Goal: Task Accomplishment & Management: Use online tool/utility

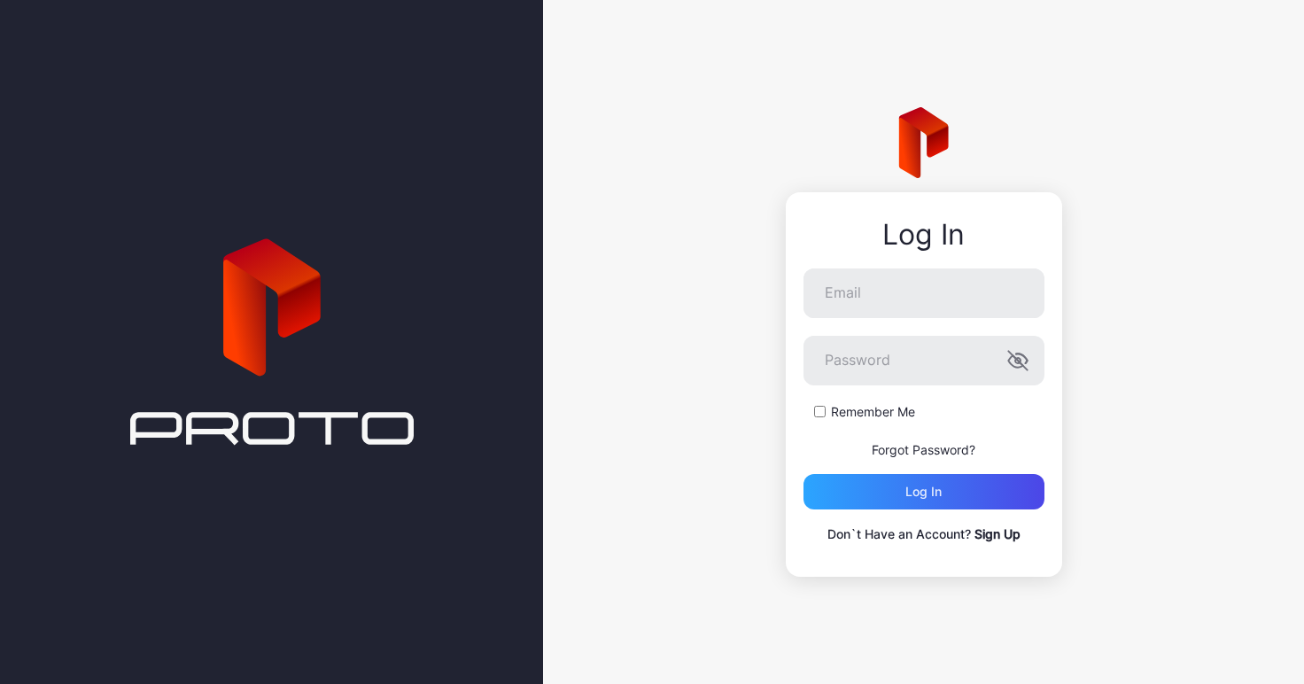
click at [203, 277] on icon at bounding box center [271, 342] width 283 height 956
click at [912, 300] on input "Email" at bounding box center [923, 293] width 241 height 50
type input "**********"
click at [803, 474] on button "Log in" at bounding box center [923, 491] width 241 height 35
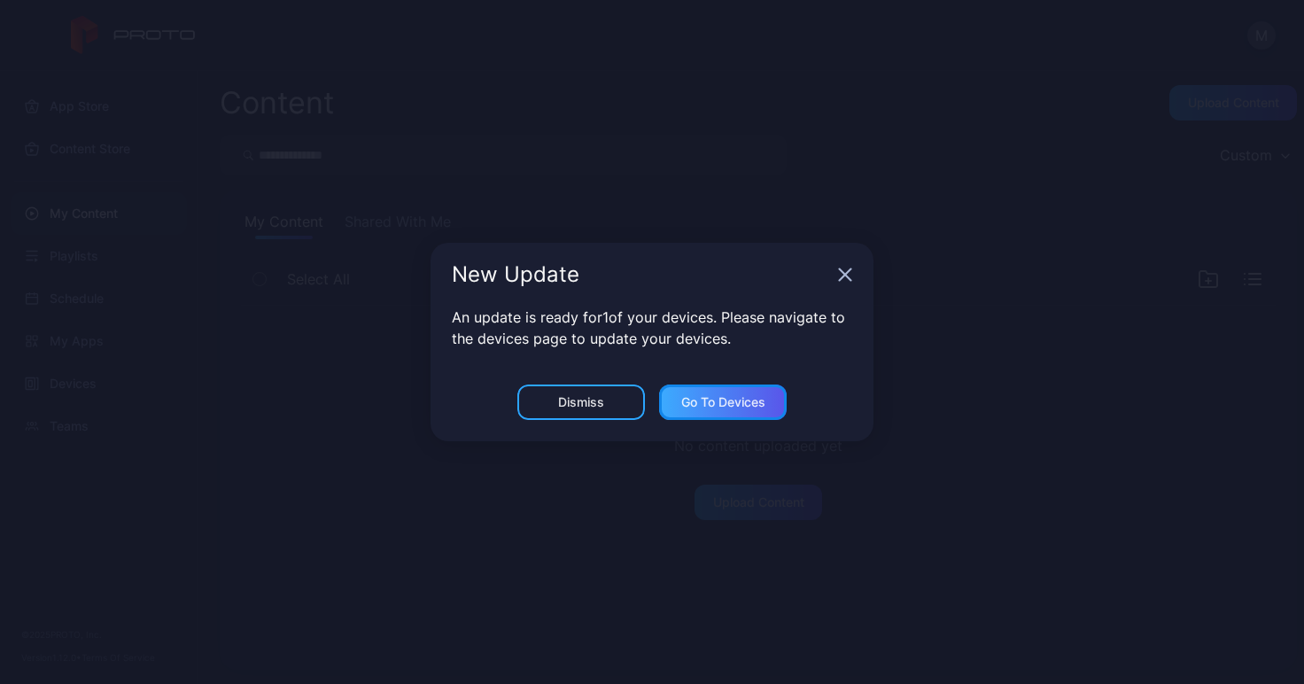
click at [722, 406] on div "Go to devices" at bounding box center [723, 402] width 84 height 14
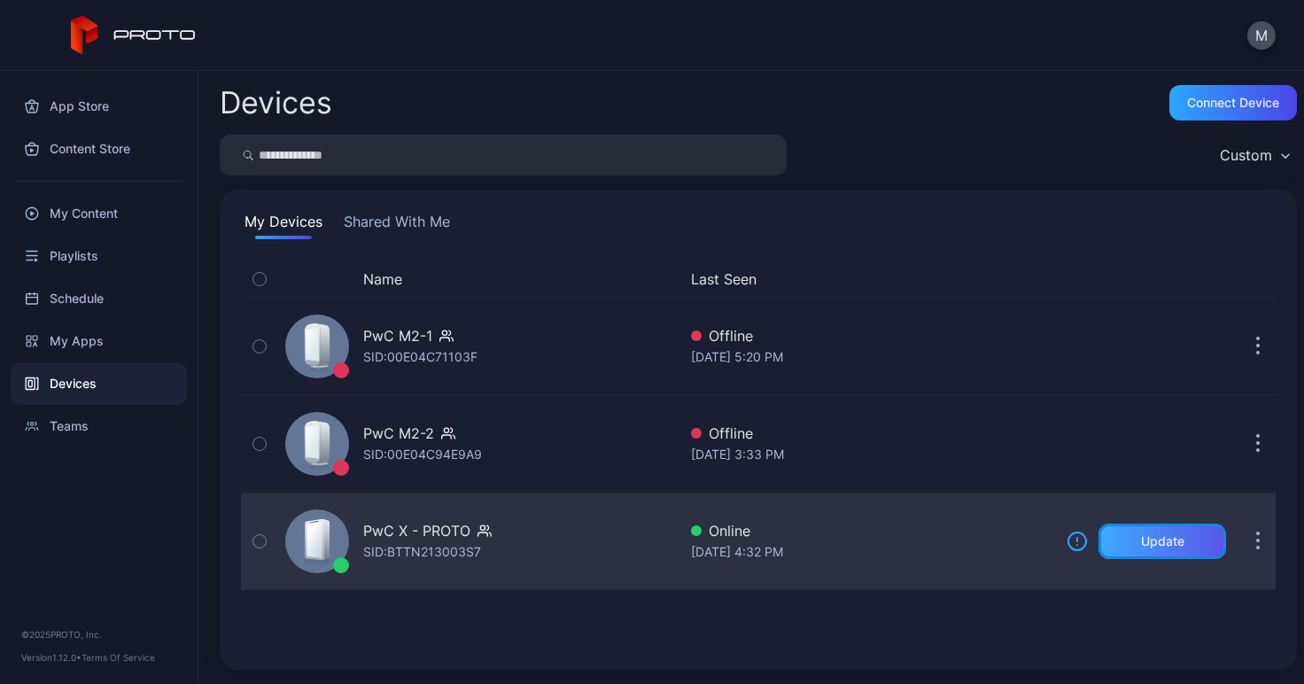
click at [1111, 542] on div "Update" at bounding box center [1162, 540] width 128 height 35
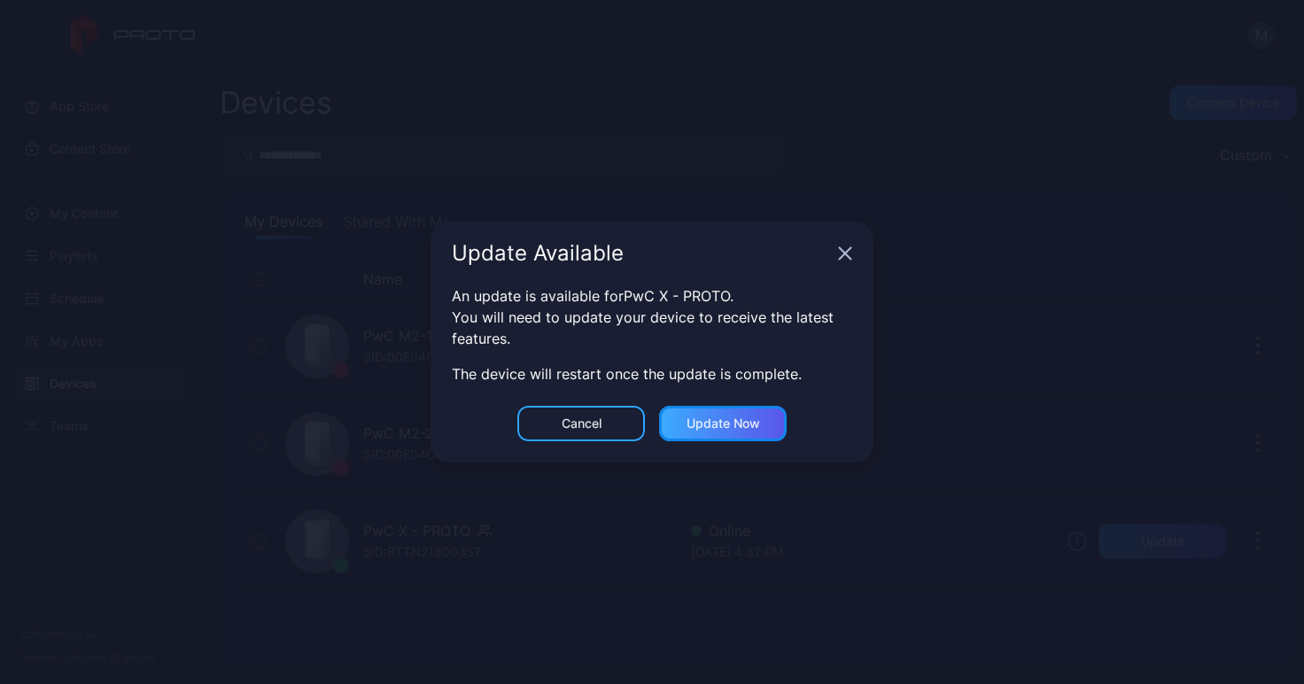
click at [744, 424] on div "Update now" at bounding box center [723, 423] width 74 height 14
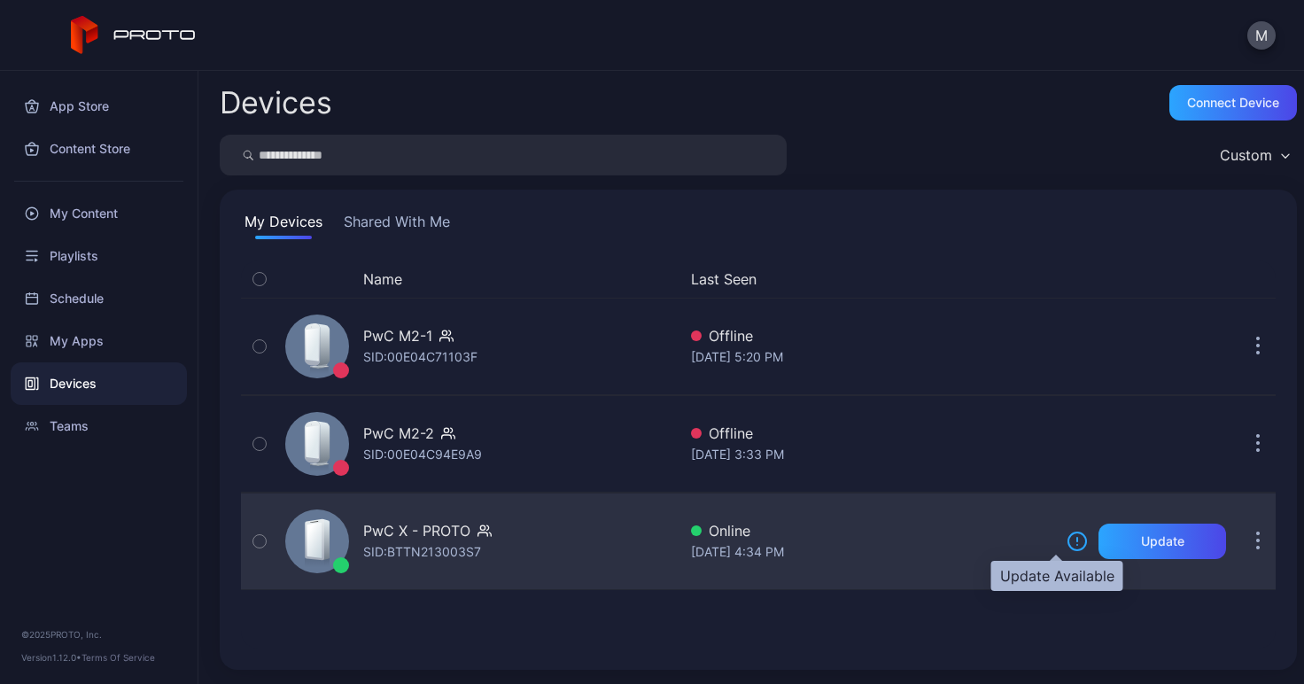
click at [1066, 546] on icon at bounding box center [1076, 540] width 21 height 21
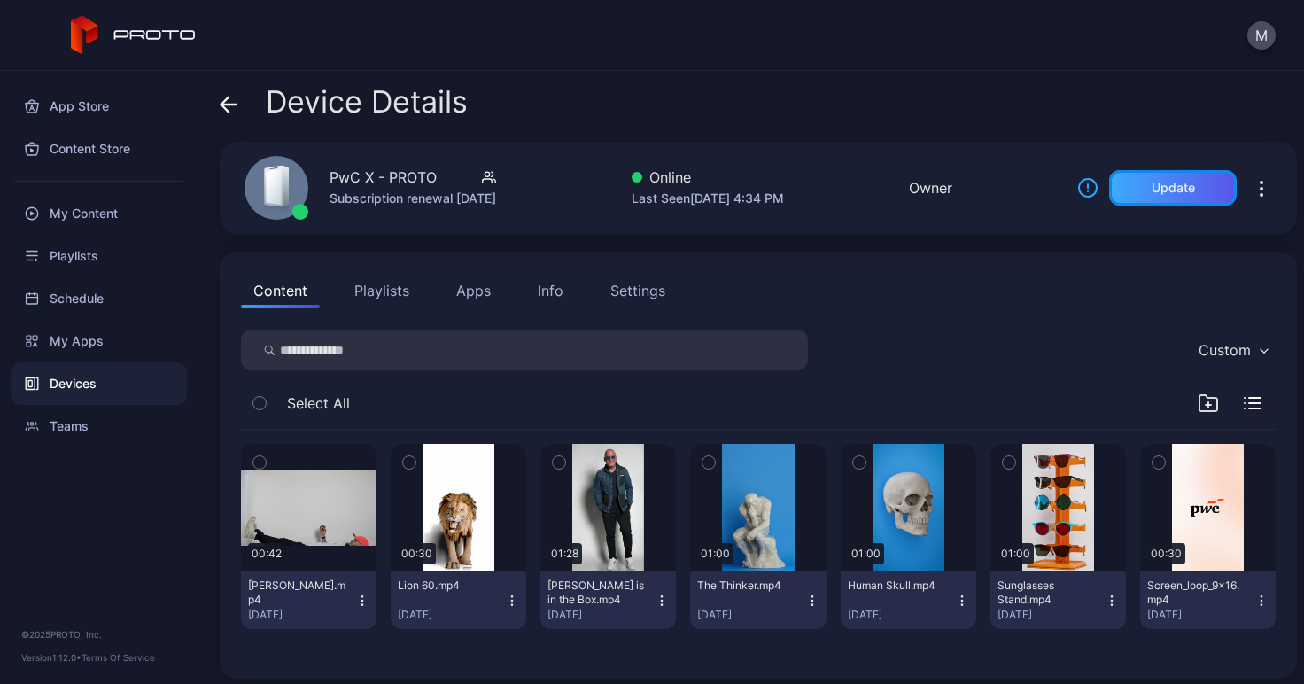
click at [1125, 197] on div "Update" at bounding box center [1173, 187] width 128 height 35
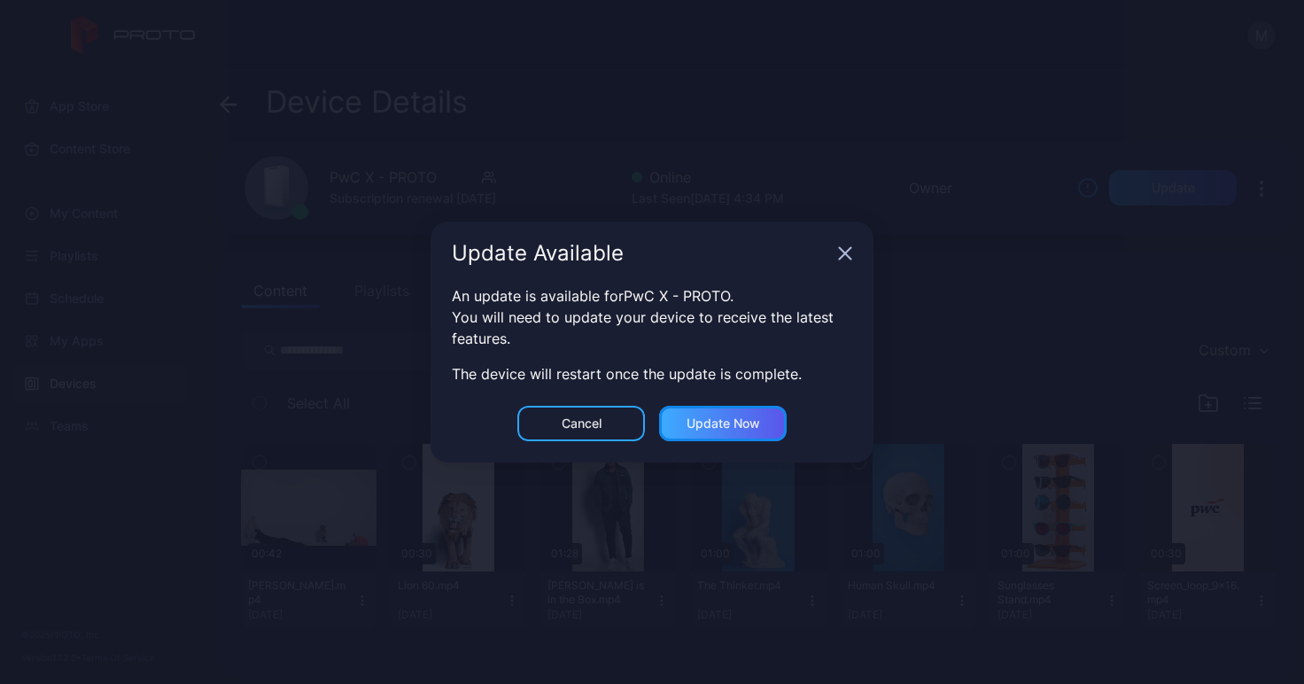
click at [741, 423] on div "Update now" at bounding box center [723, 423] width 74 height 14
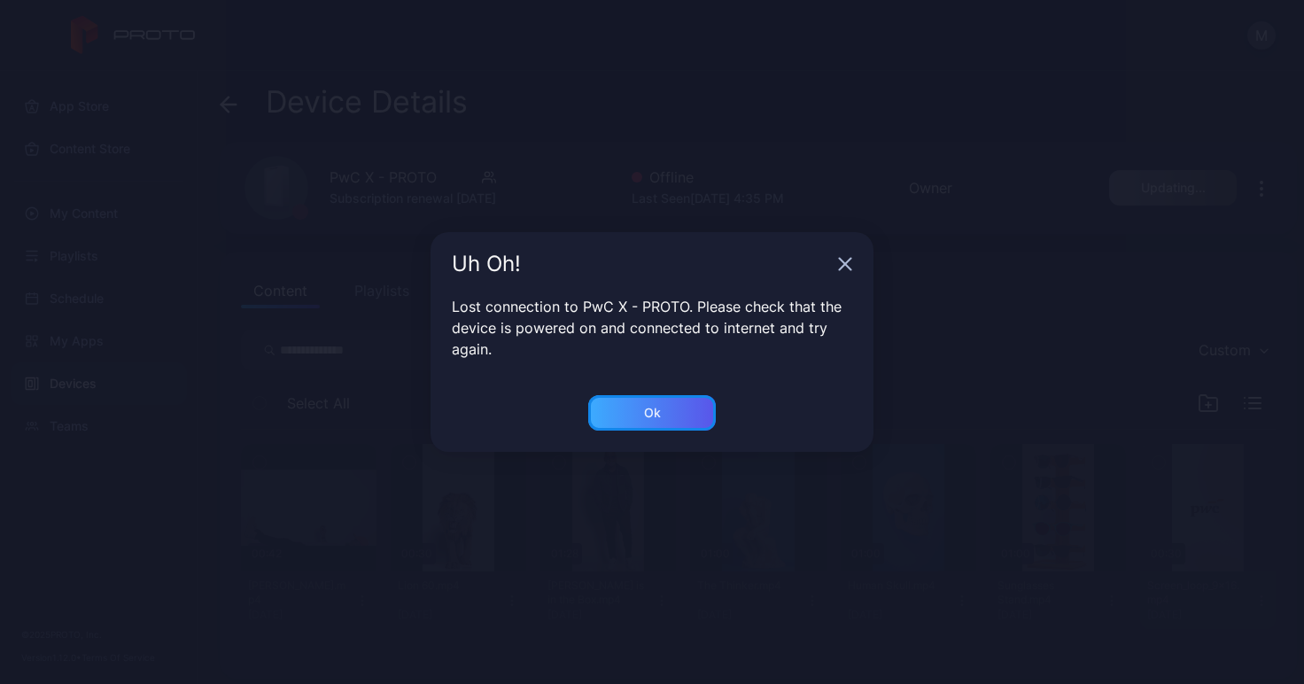
click at [656, 413] on div "Ok" at bounding box center [652, 413] width 17 height 14
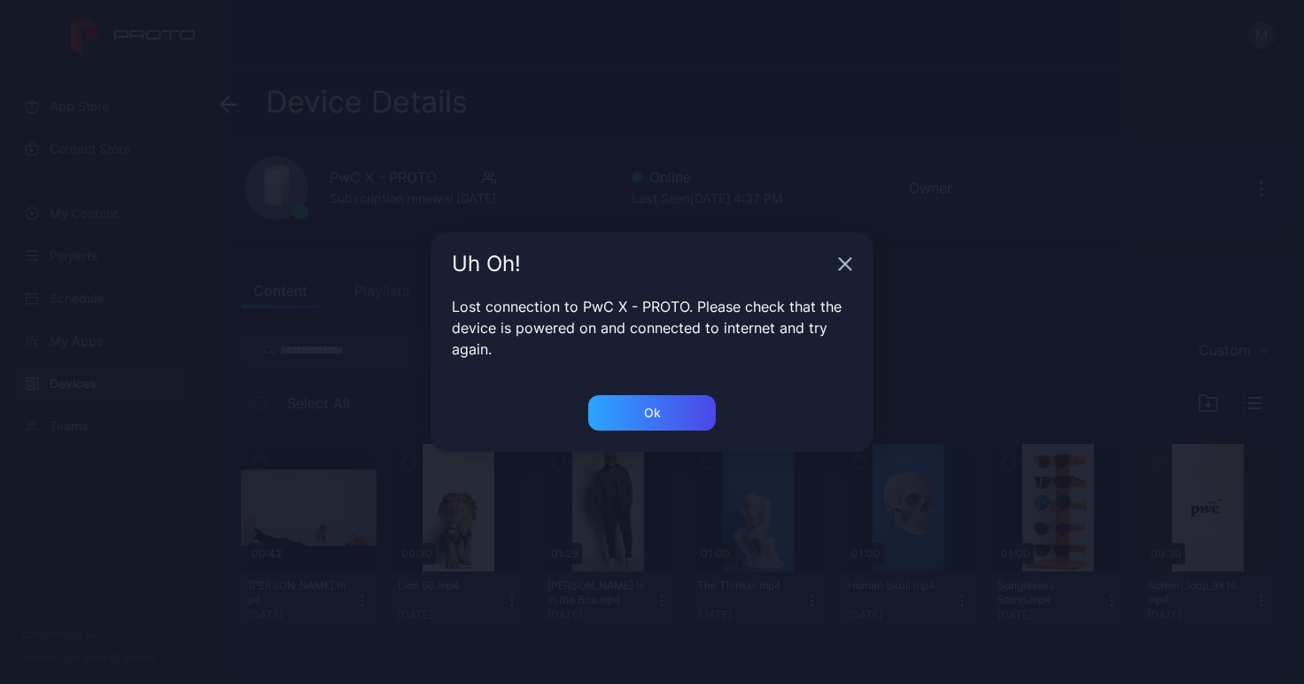
click at [854, 268] on div "Uh Oh!" at bounding box center [651, 264] width 443 height 64
click at [838, 264] on icon "button" at bounding box center [845, 264] width 14 height 14
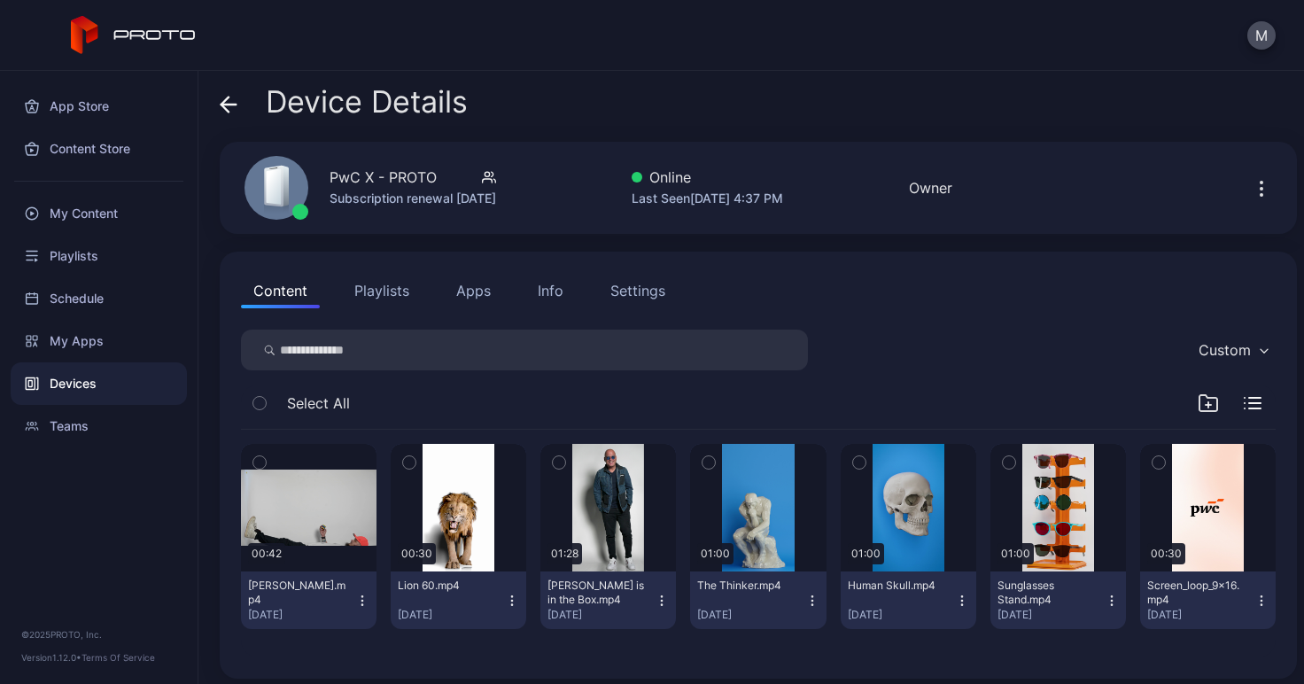
click at [223, 105] on icon at bounding box center [228, 105] width 15 height 0
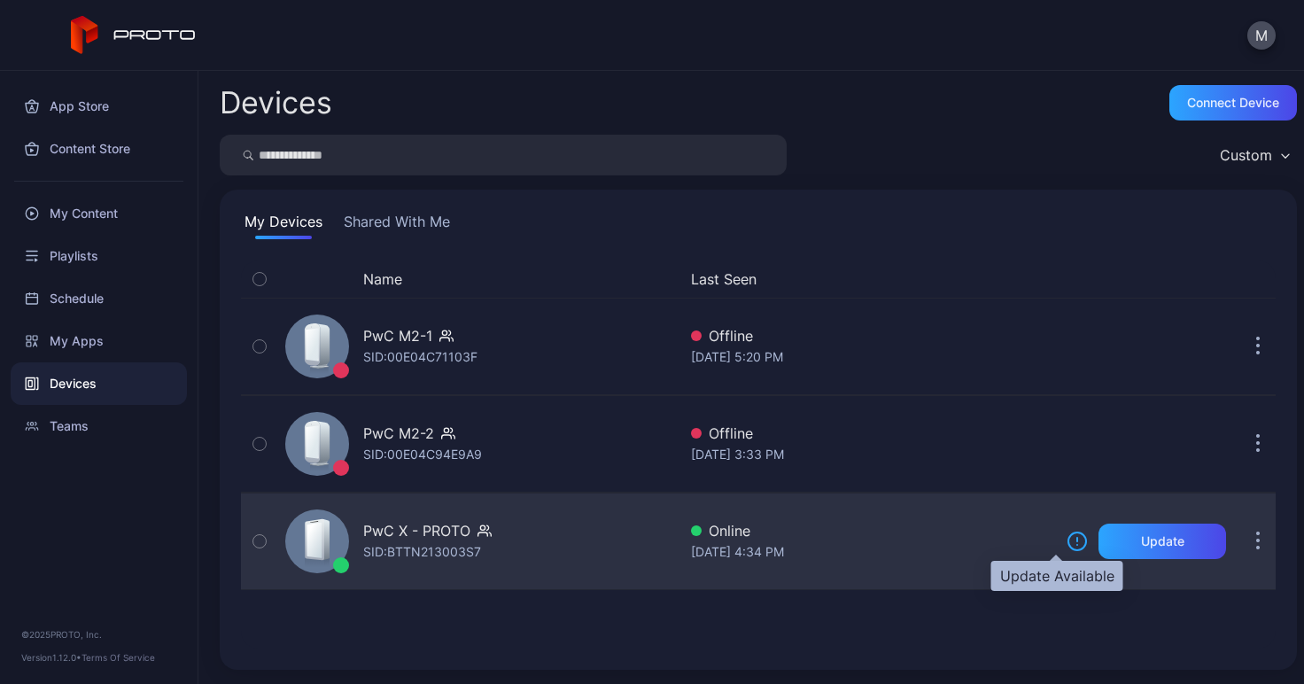
click at [1077, 539] on icon at bounding box center [1077, 540] width 0 height 4
